Goal: Register for event/course

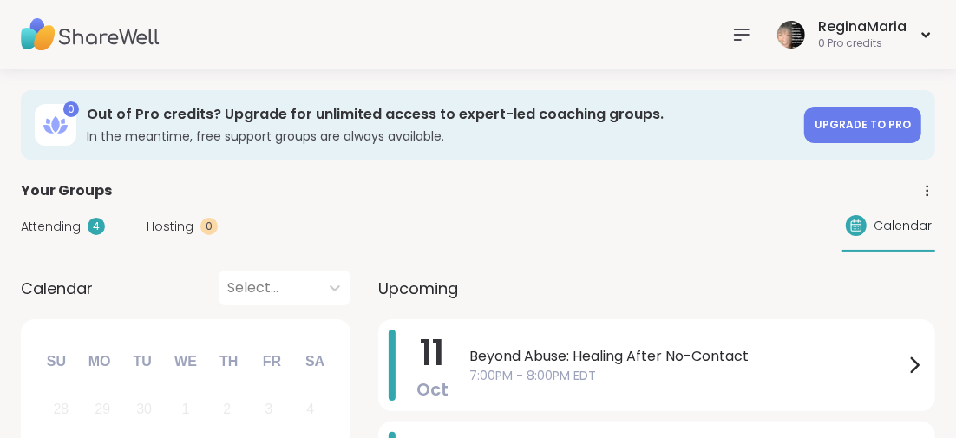
click at [741, 33] on icon at bounding box center [741, 34] width 21 height 21
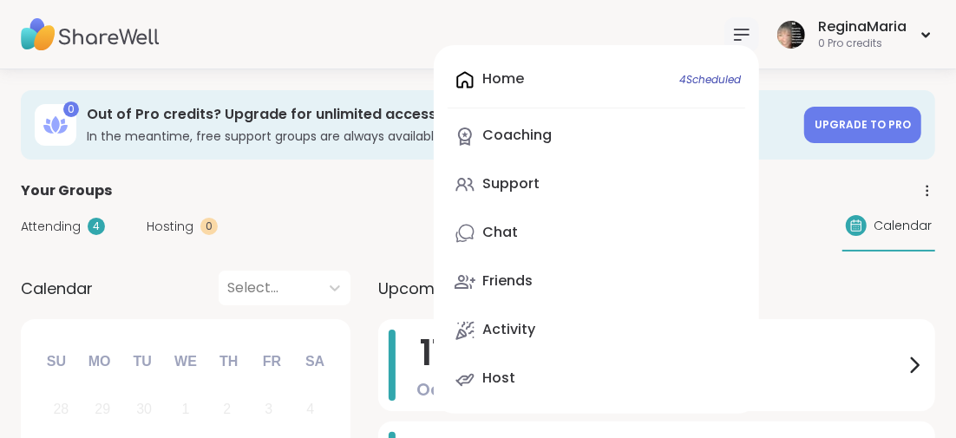
click at [504, 182] on div "Support" at bounding box center [510, 183] width 57 height 19
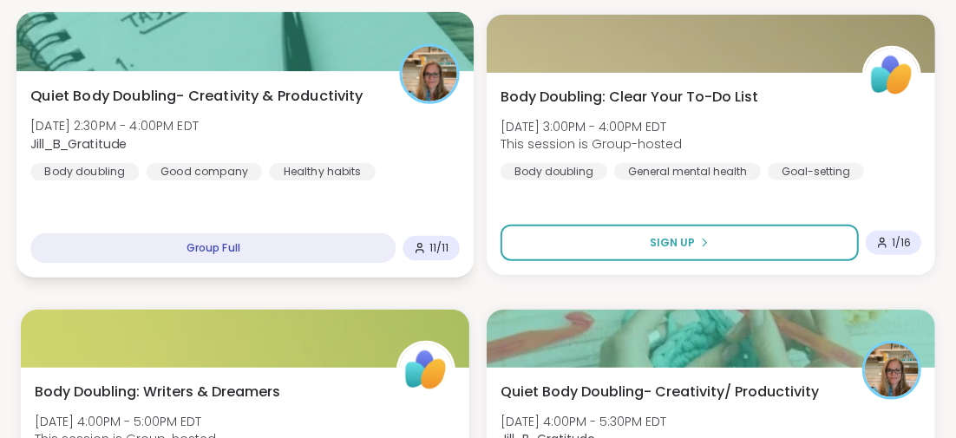
scroll to position [954, 0]
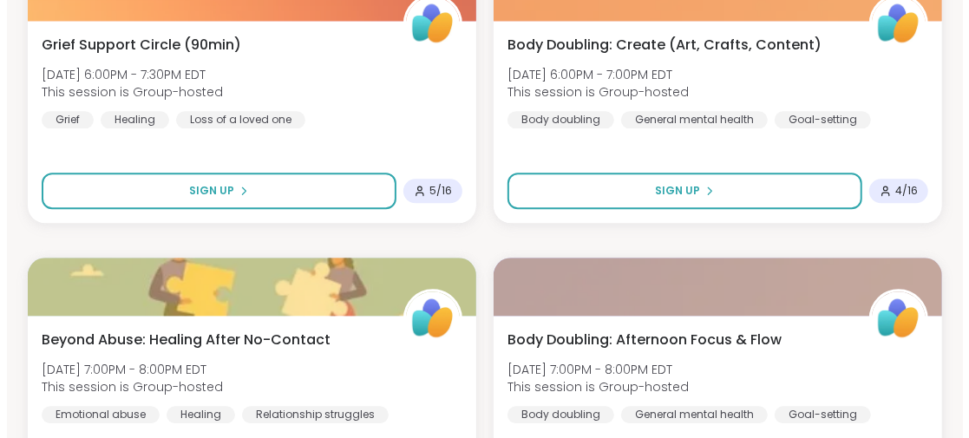
scroll to position [2185, 0]
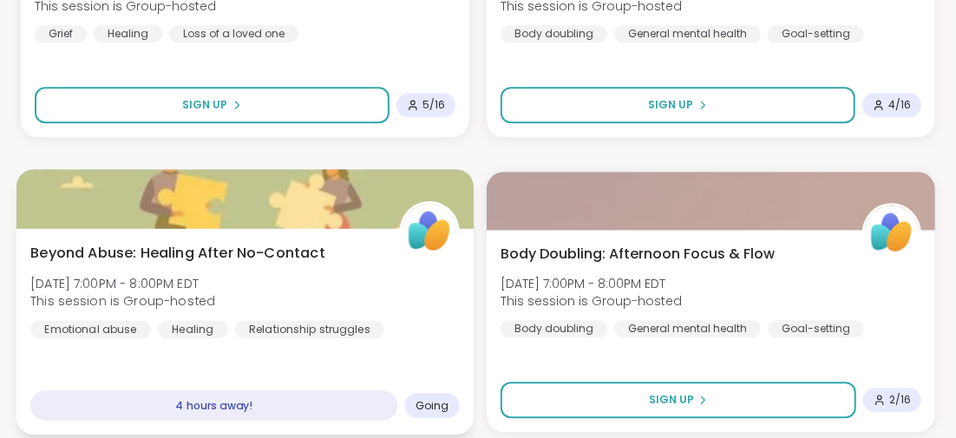
click at [205, 252] on span "Beyond Abuse: Healing After No-Contact" at bounding box center [177, 252] width 295 height 21
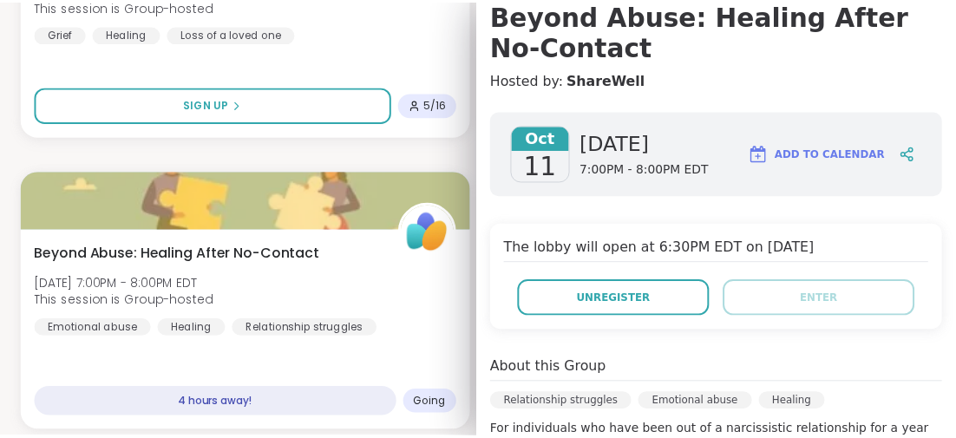
scroll to position [0, 0]
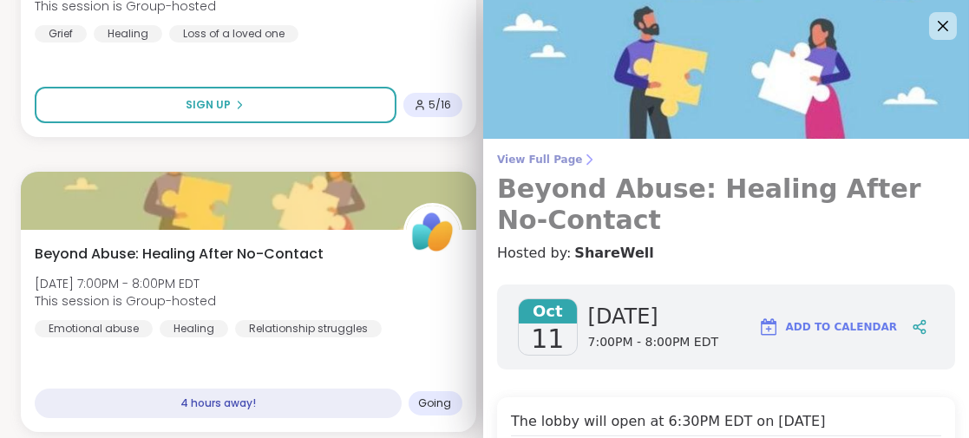
click at [687, 187] on h3 "Beyond Abuse: Healing After No-Contact" at bounding box center [726, 204] width 458 height 62
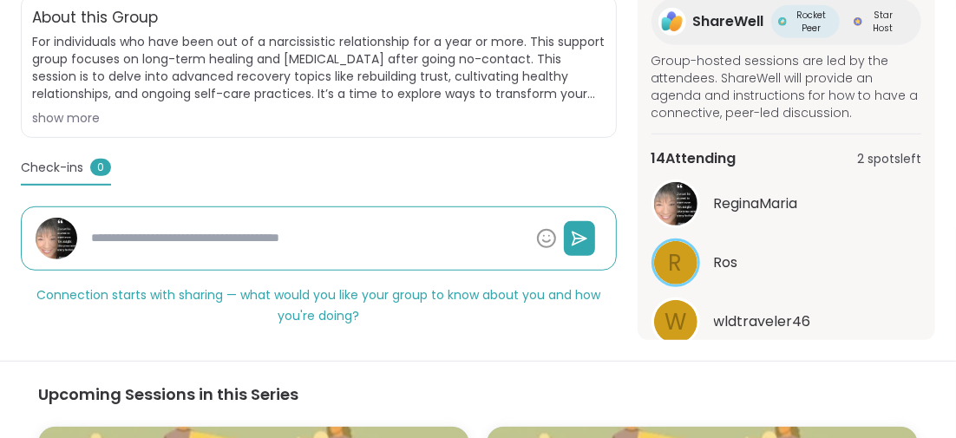
scroll to position [322, 0]
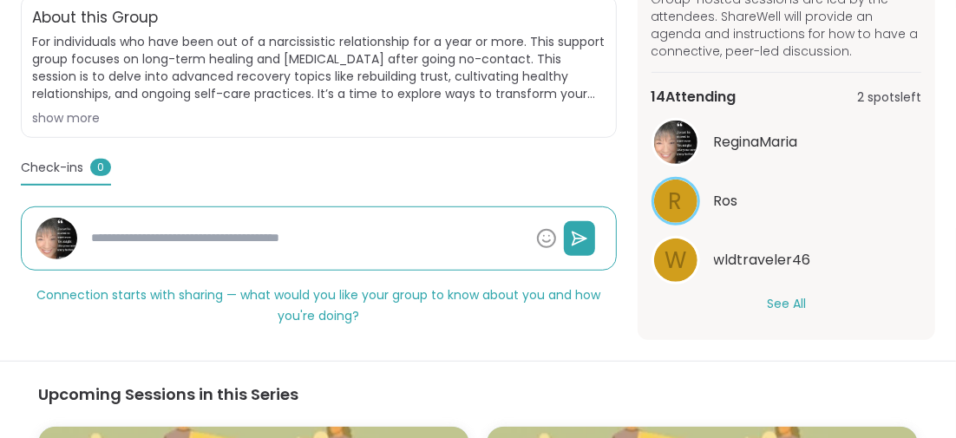
click at [771, 297] on button "See All" at bounding box center [786, 304] width 39 height 18
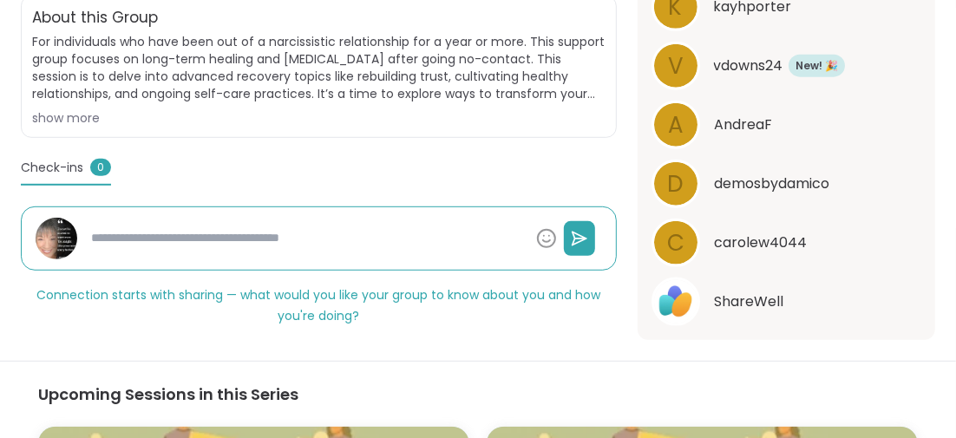
scroll to position [970, 0]
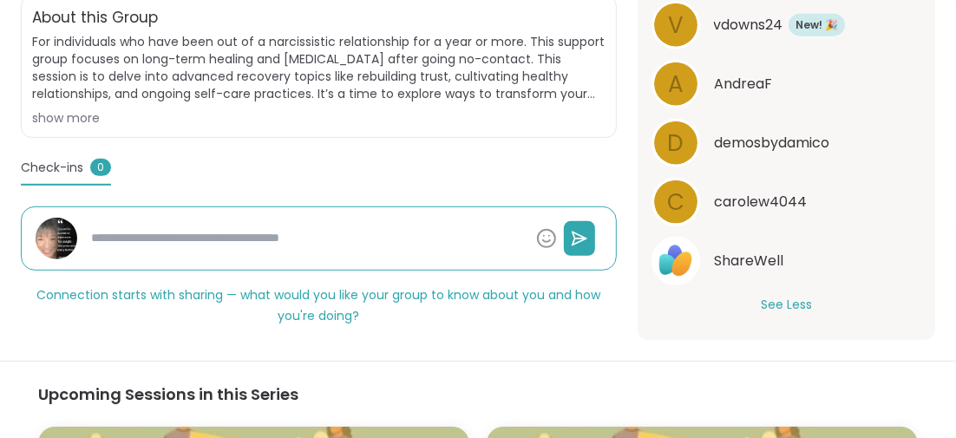
click at [524, 383] on h3 "Upcoming Sessions in this Series" at bounding box center [478, 394] width 880 height 23
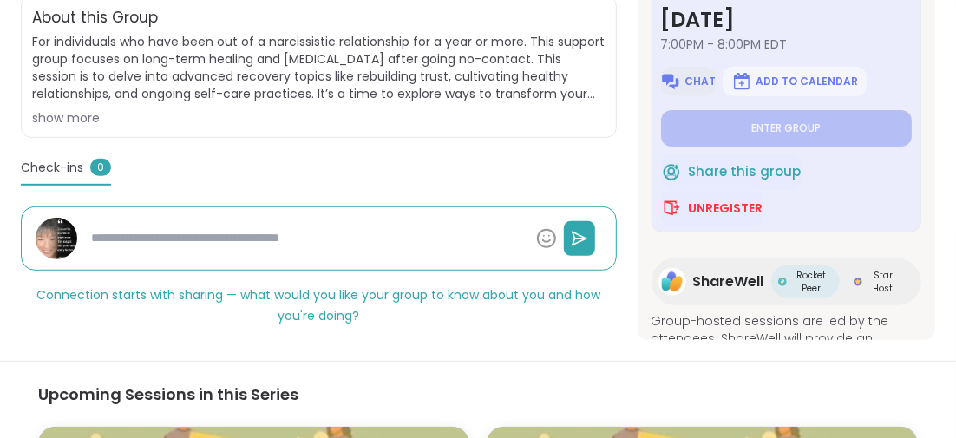
scroll to position [347, 0]
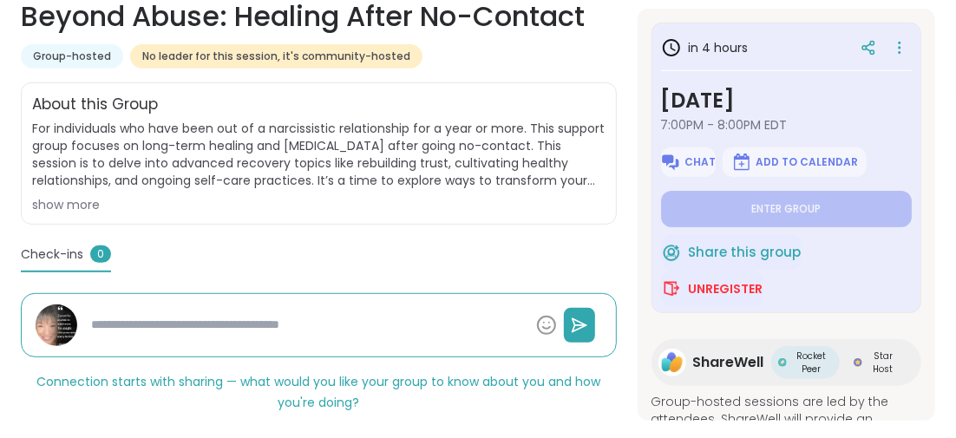
type textarea "*"
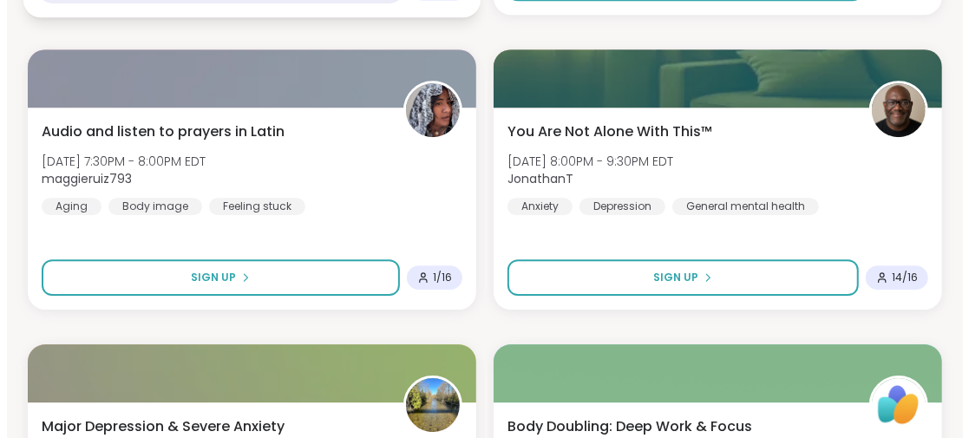
scroll to position [2689, 0]
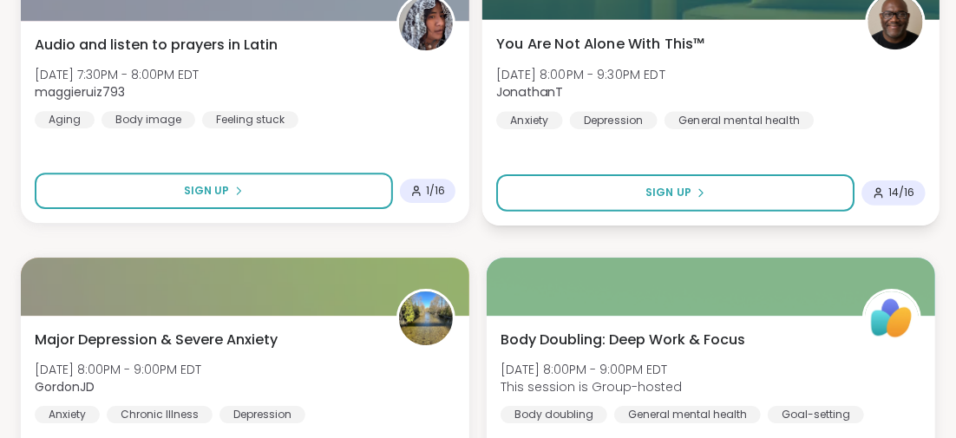
click at [591, 42] on span "You Are Not Alone With This™" at bounding box center [600, 43] width 209 height 21
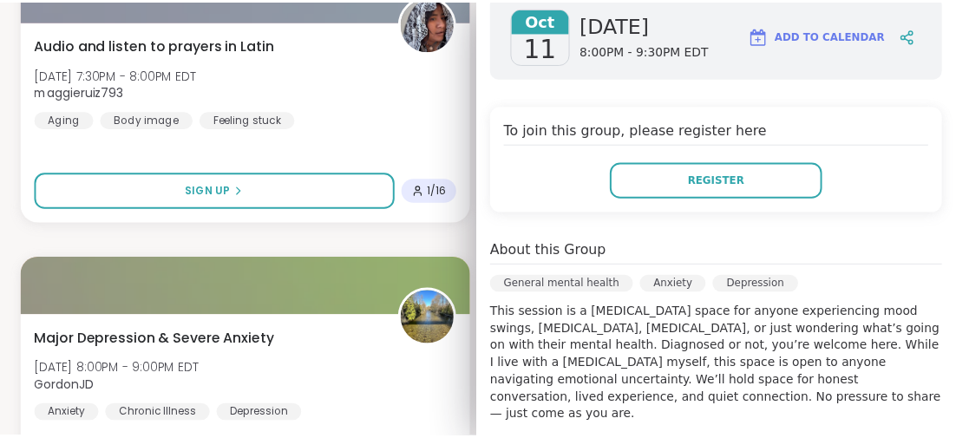
scroll to position [347, 0]
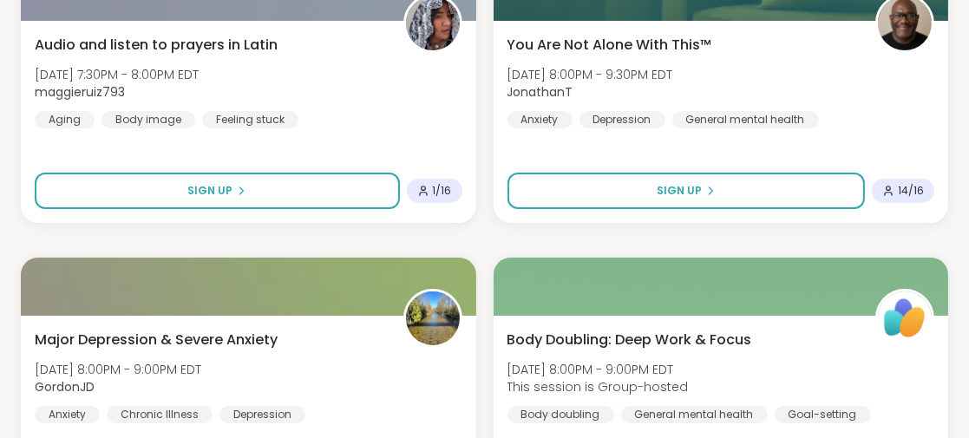
click at [355, 232] on div "Work Hard, Snack Harder Lunch Time Body Doubling [DATE] 1:00PM - 2:30PM EDT Que…" at bounding box center [484, 240] width 927 height 5274
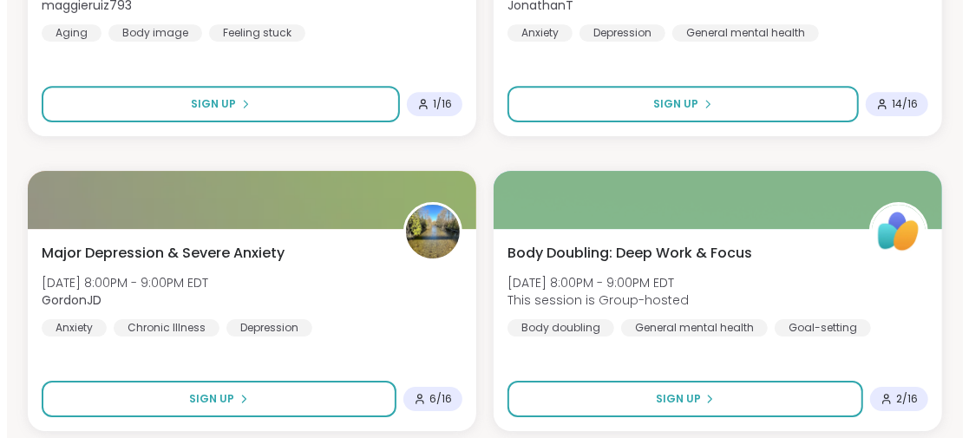
scroll to position [2862, 0]
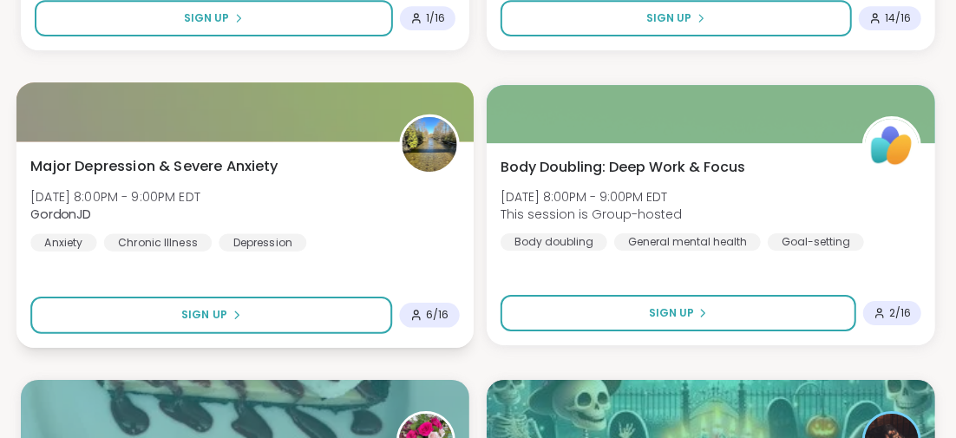
click at [226, 164] on span "Major Depression & Severe Anxiety" at bounding box center [154, 165] width 248 height 21
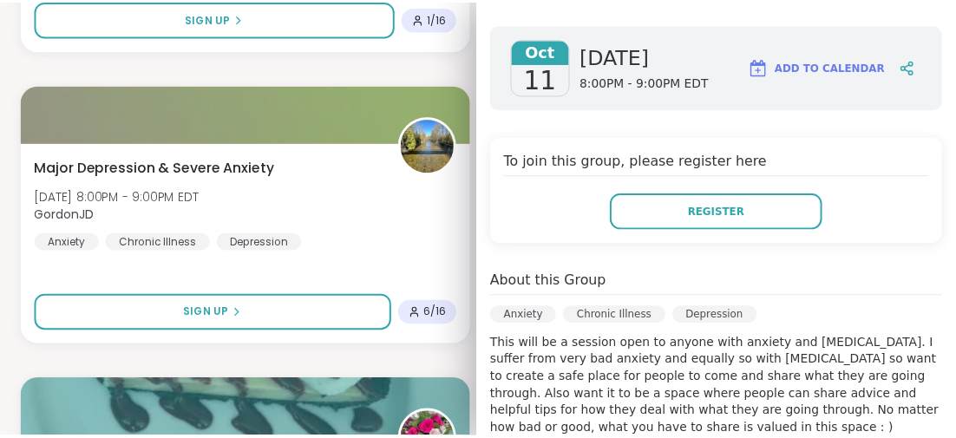
scroll to position [347, 0]
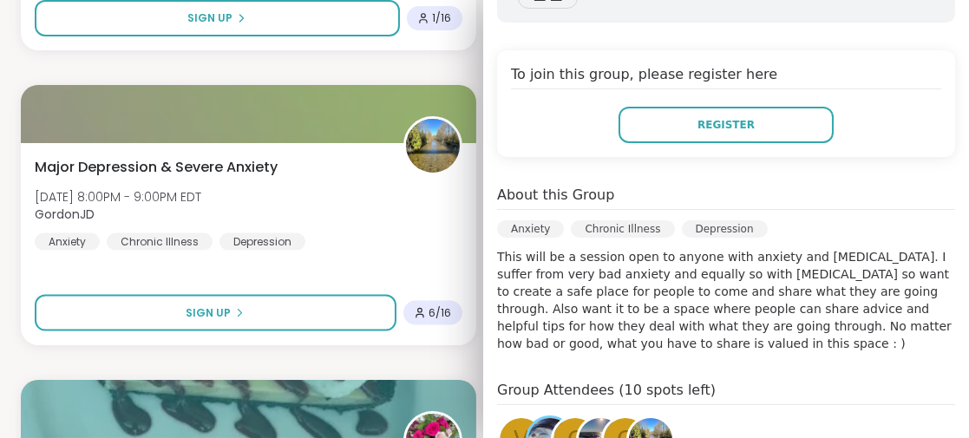
click at [291, 63] on div "Work Hard, Snack Harder Lunch Time Body Doubling [DATE] 1:00PM - 2:30PM EDT Que…" at bounding box center [484, 68] width 927 height 5274
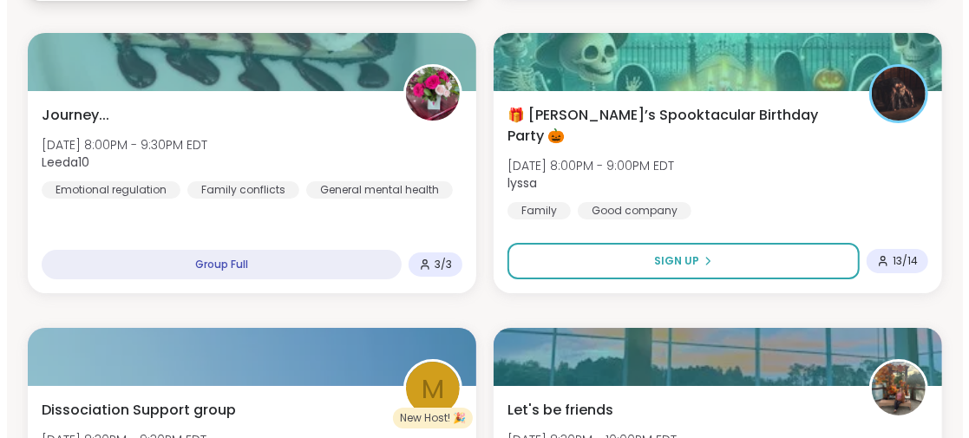
scroll to position [3296, 0]
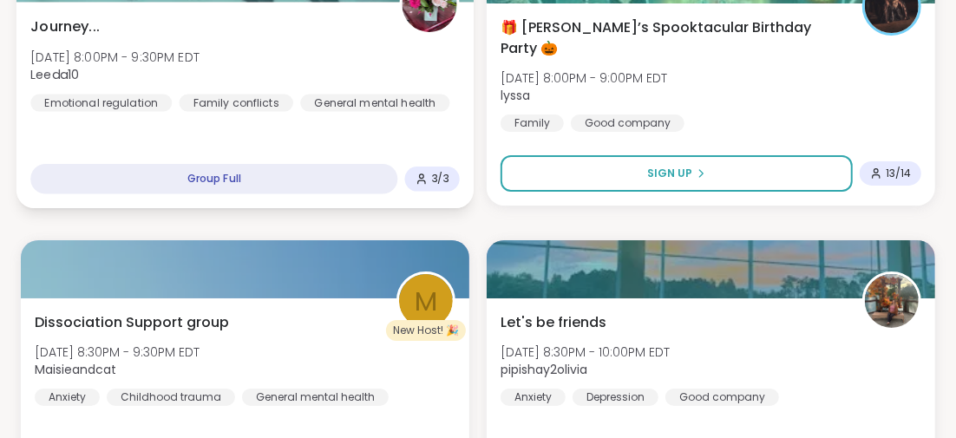
click at [80, 23] on span "Journey..." at bounding box center [64, 26] width 69 height 21
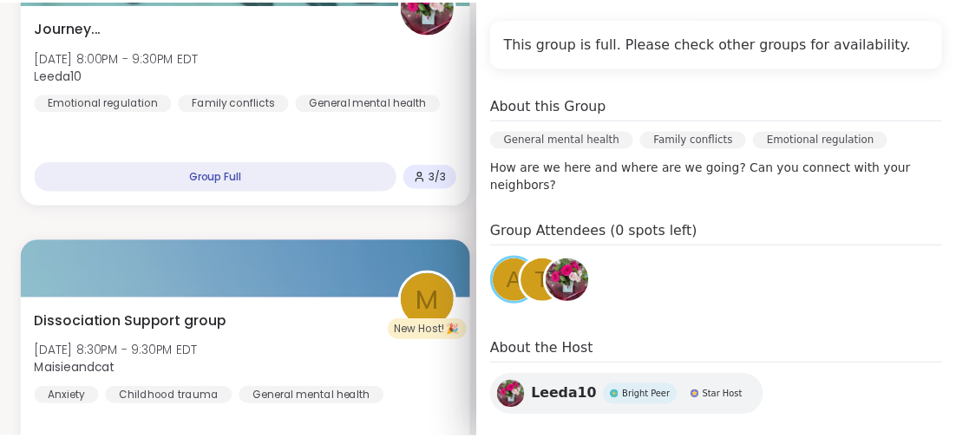
scroll to position [357, 0]
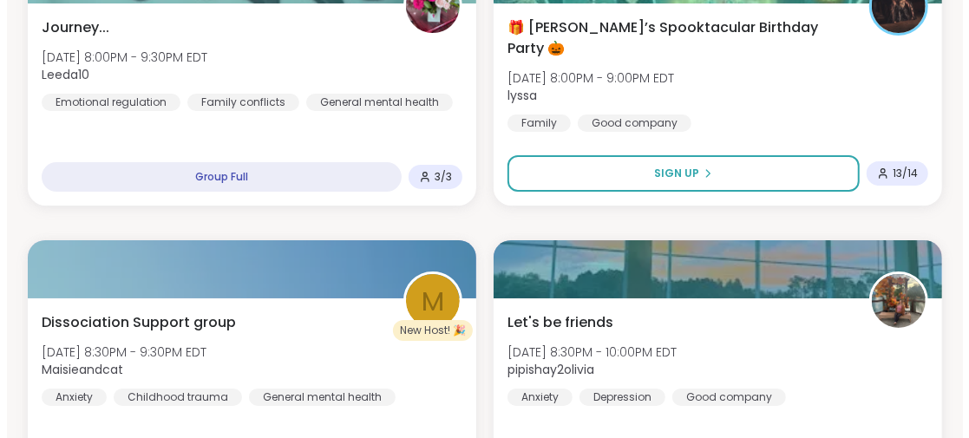
scroll to position [3383, 0]
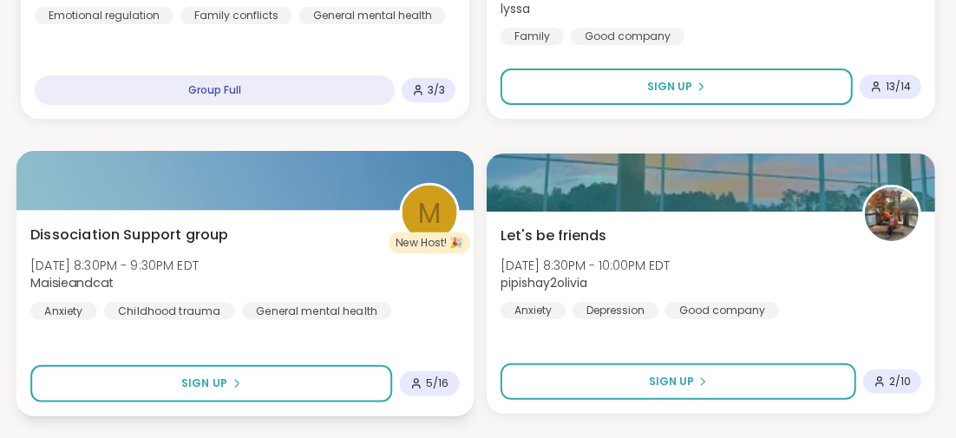
click at [203, 233] on span "Dissociation Support group" at bounding box center [129, 234] width 198 height 21
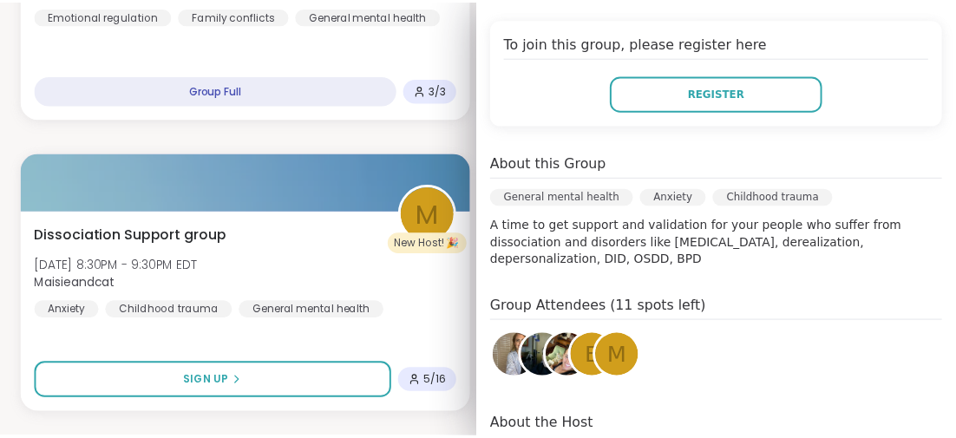
scroll to position [433, 0]
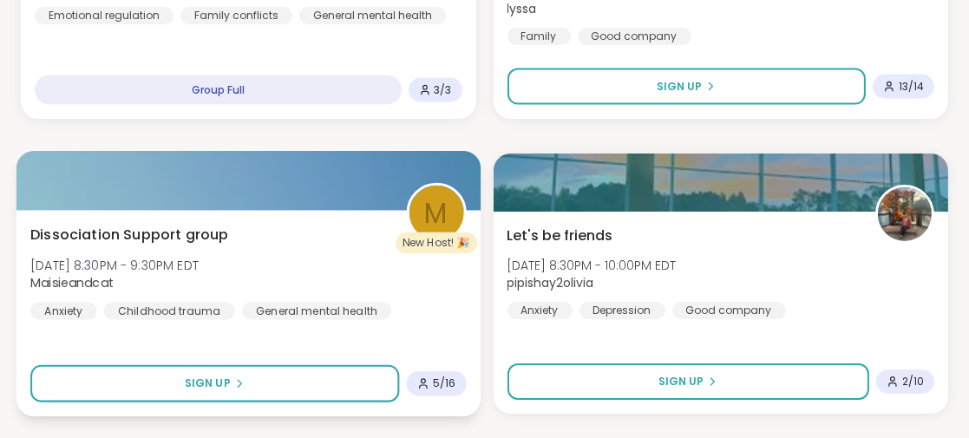
click at [402, 335] on div "Dissociation Support group [DATE] 8:30PM - 9:30PM EDT Maisieandcat Anxiety Chil…" at bounding box center [248, 313] width 464 height 206
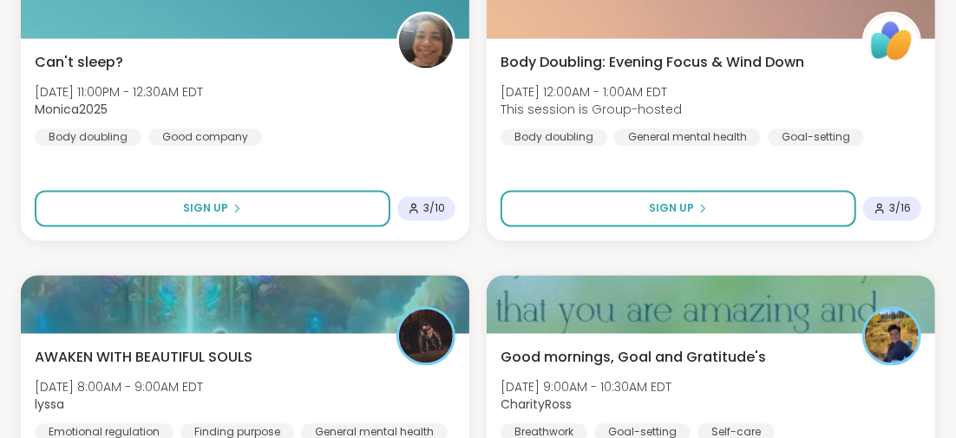
scroll to position [4511, 0]
